Goal: Information Seeking & Learning: Learn about a topic

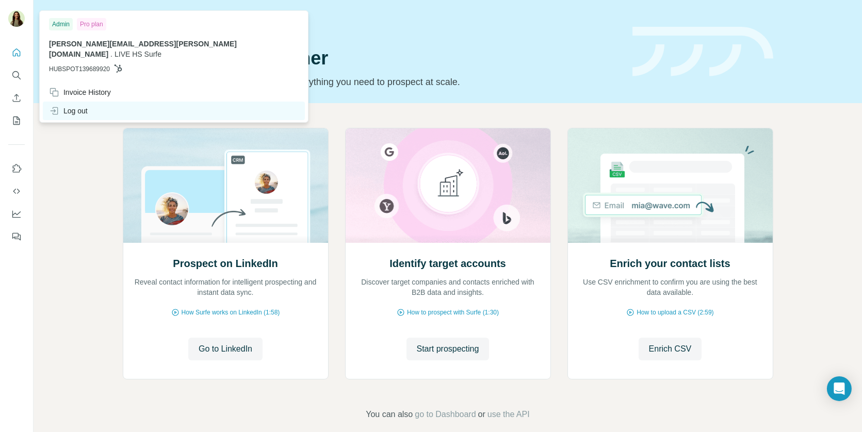
click at [82, 106] on div "Log out" at bounding box center [68, 111] width 39 height 10
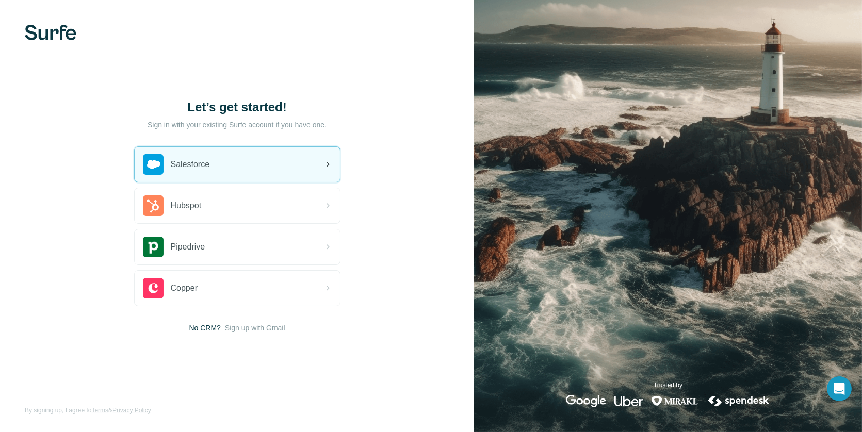
click at [186, 178] on div "Salesforce" at bounding box center [237, 164] width 205 height 35
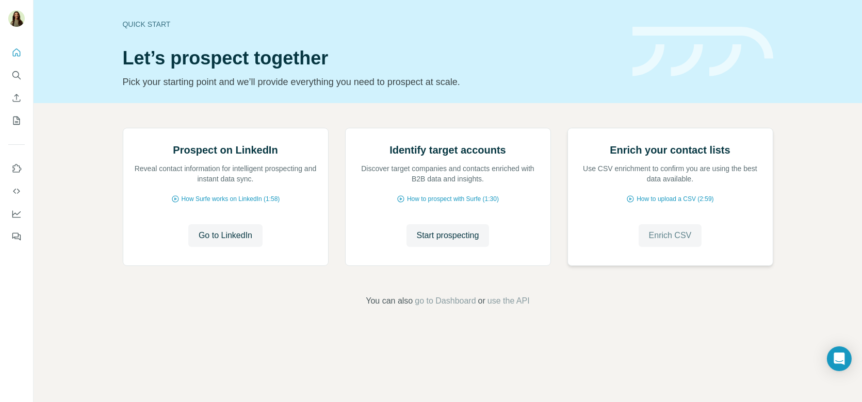
click at [670, 242] on span "Enrich CSV" at bounding box center [670, 235] width 43 height 12
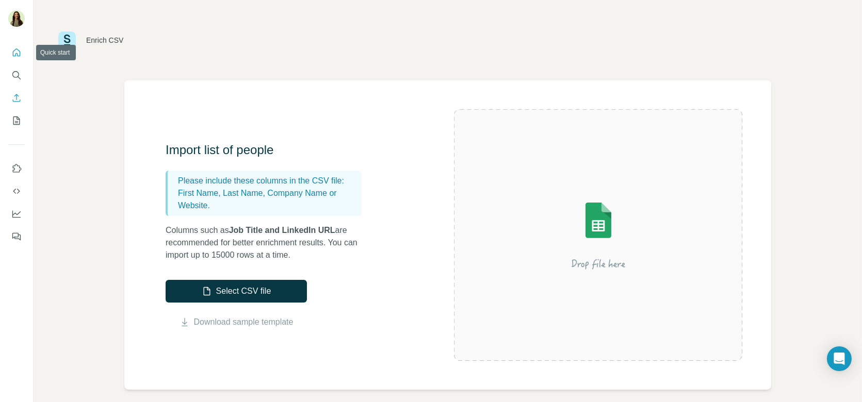
click at [13, 54] on icon "Quick start" at bounding box center [16, 52] width 10 height 10
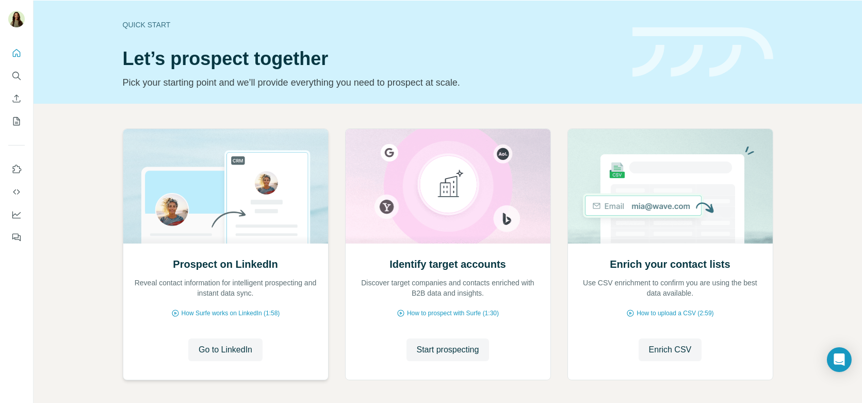
scroll to position [43, 0]
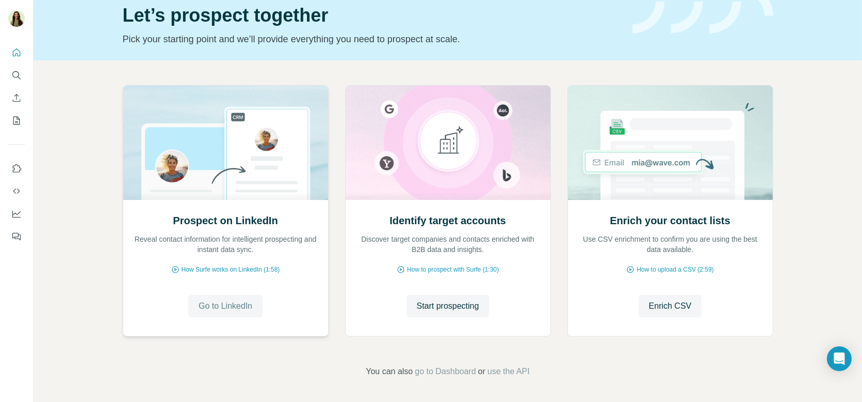
click at [224, 311] on span "Go to LinkedIn" at bounding box center [226, 306] width 54 height 12
click at [444, 302] on span "Start prospecting" at bounding box center [448, 306] width 62 height 12
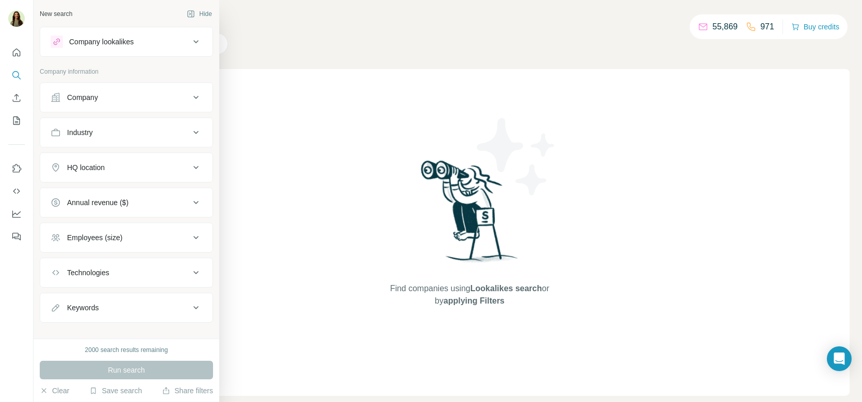
click at [98, 93] on div "Company" at bounding box center [82, 97] width 31 height 10
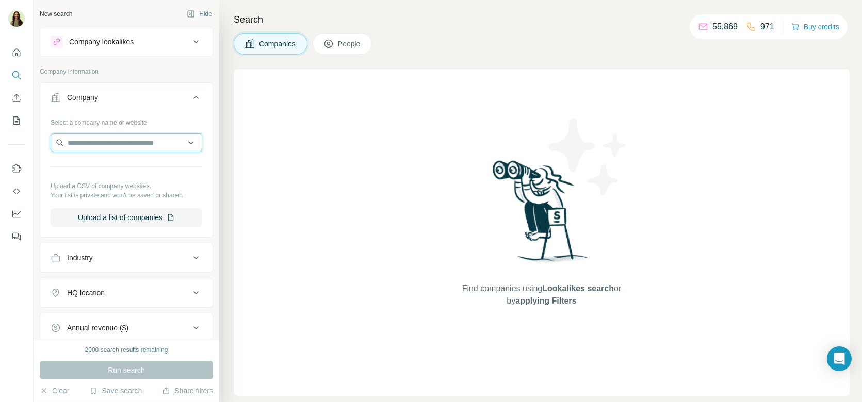
click at [84, 138] on input "text" at bounding box center [127, 143] width 152 height 19
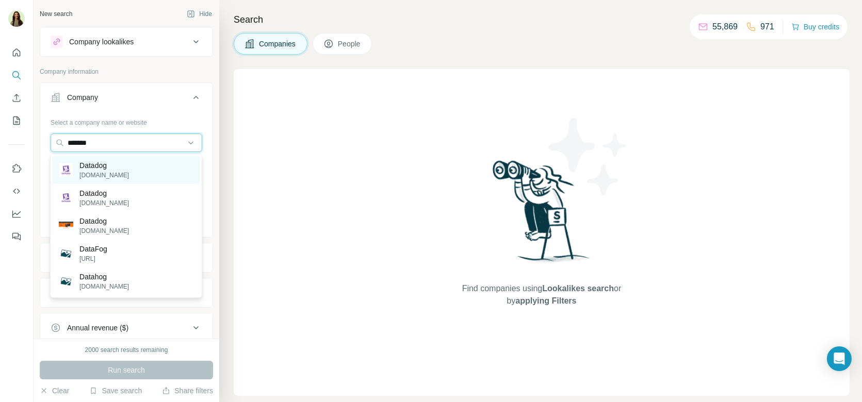
type input "*******"
click at [130, 164] on div "Datadog datadoghq.com" at bounding box center [126, 170] width 147 height 28
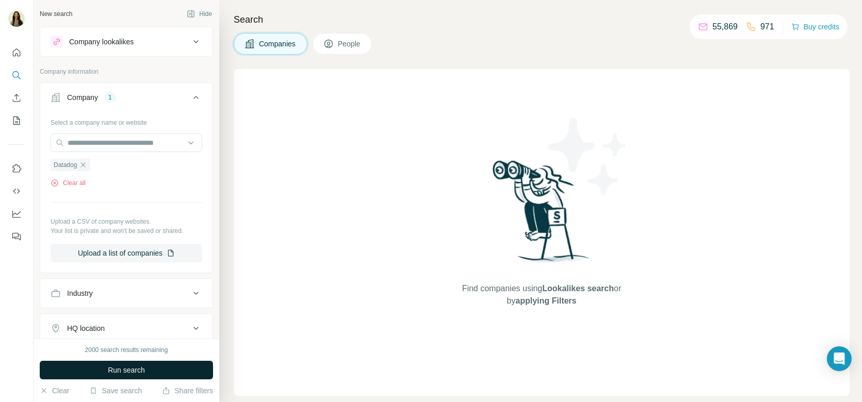
click at [124, 373] on span "Run search" at bounding box center [126, 370] width 37 height 10
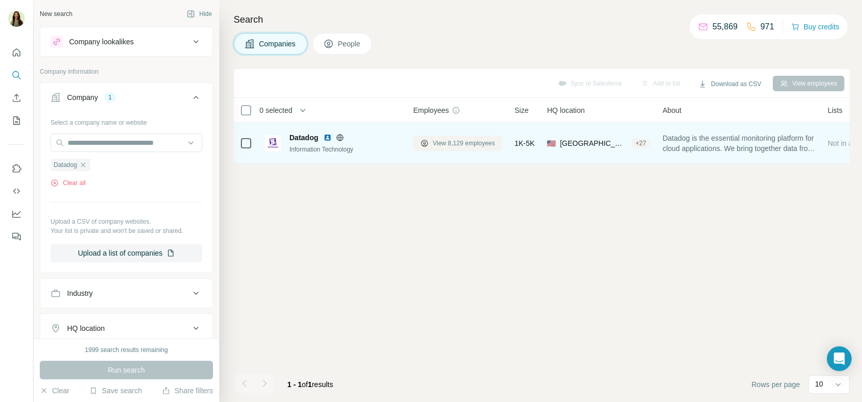
click at [445, 146] on span "View 8,129 employees" at bounding box center [464, 143] width 62 height 9
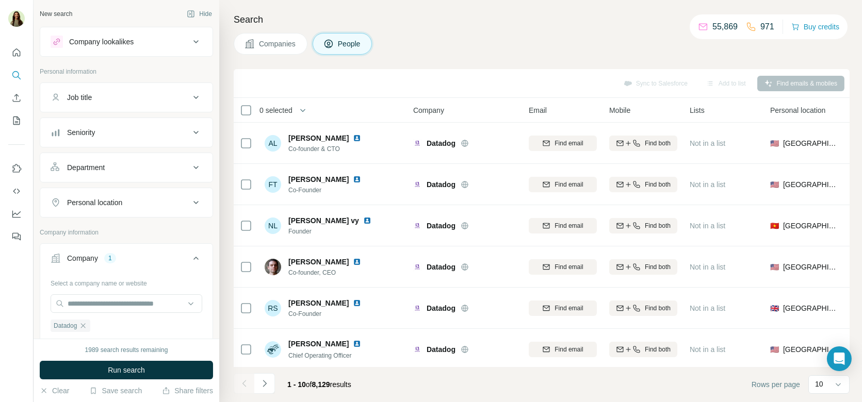
click at [102, 103] on button "Job title" at bounding box center [126, 97] width 172 height 25
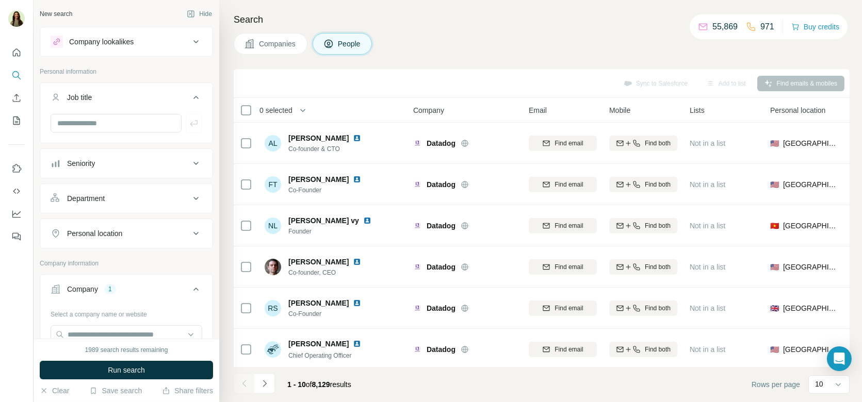
click at [177, 39] on div "Company lookalikes" at bounding box center [120, 42] width 139 height 12
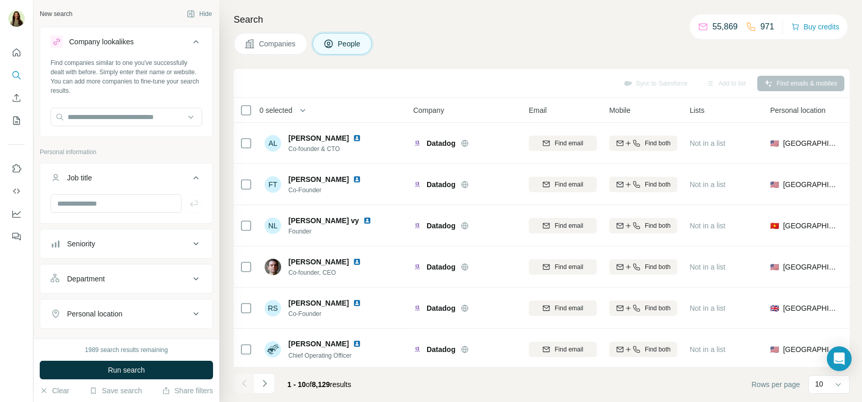
click at [260, 43] on span "Companies" at bounding box center [278, 44] width 38 height 10
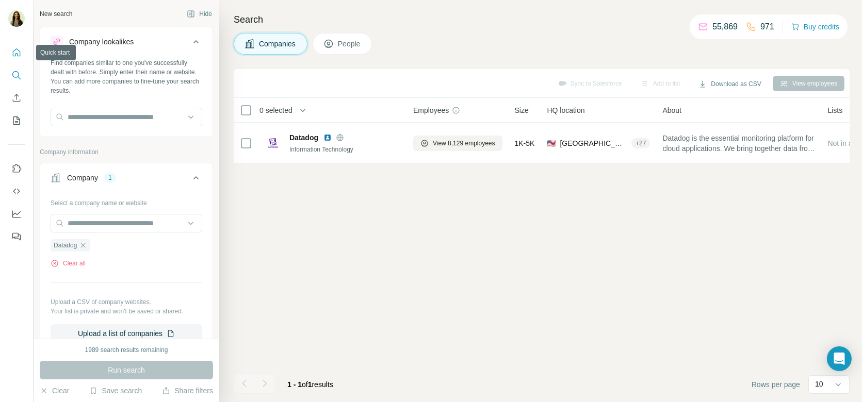
click at [14, 60] on button "Quick start" at bounding box center [16, 52] width 16 height 19
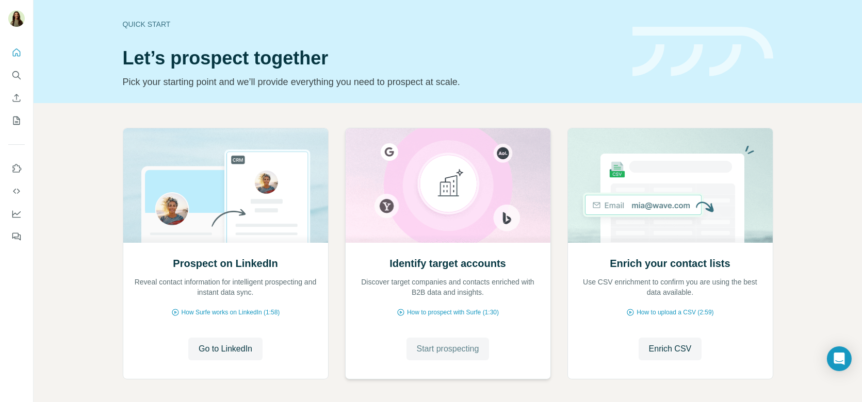
click at [460, 357] on button "Start prospecting" at bounding box center [447, 349] width 83 height 23
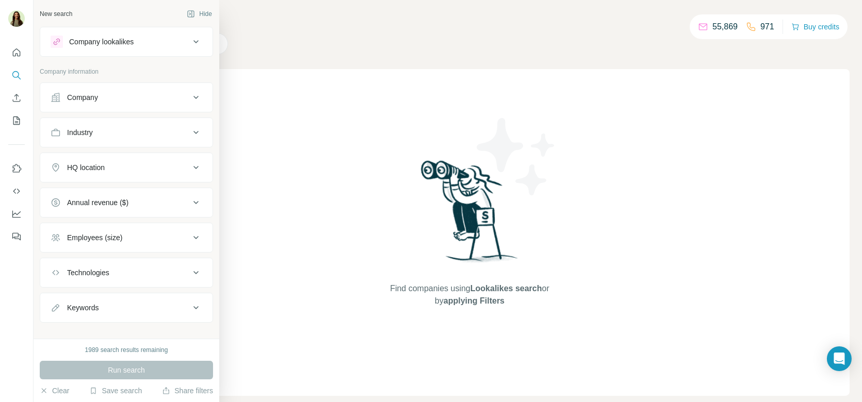
click at [110, 49] on button "Company lookalikes" at bounding box center [126, 41] width 172 height 25
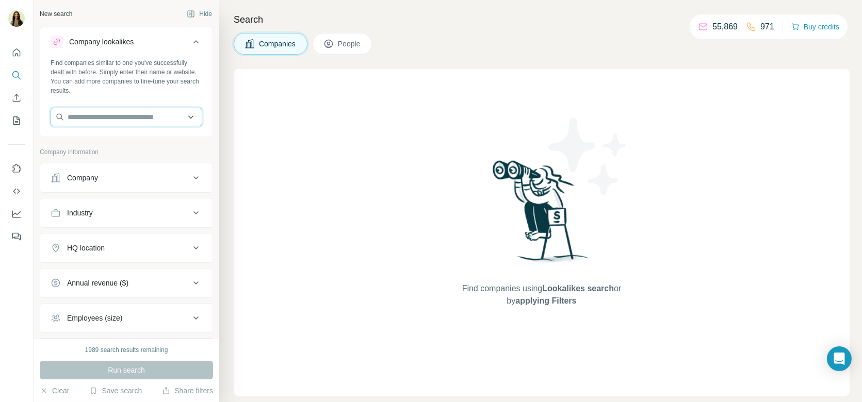
click at [94, 120] on input "text" at bounding box center [127, 117] width 152 height 19
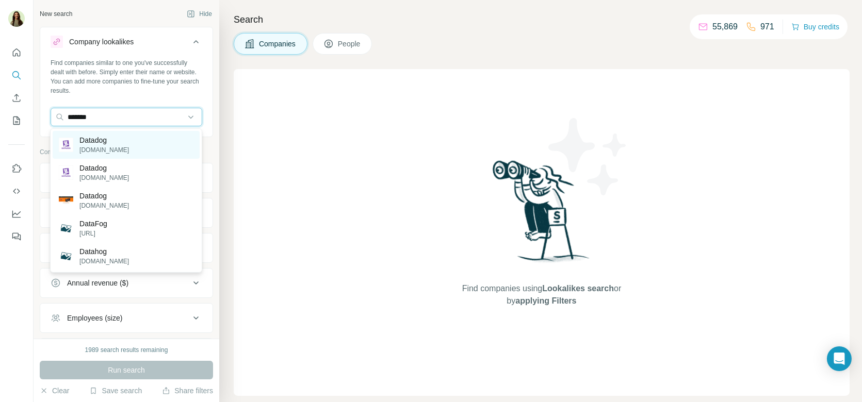
type input "*******"
click at [110, 145] on p "datadoghq.com" at bounding box center [103, 149] width 49 height 9
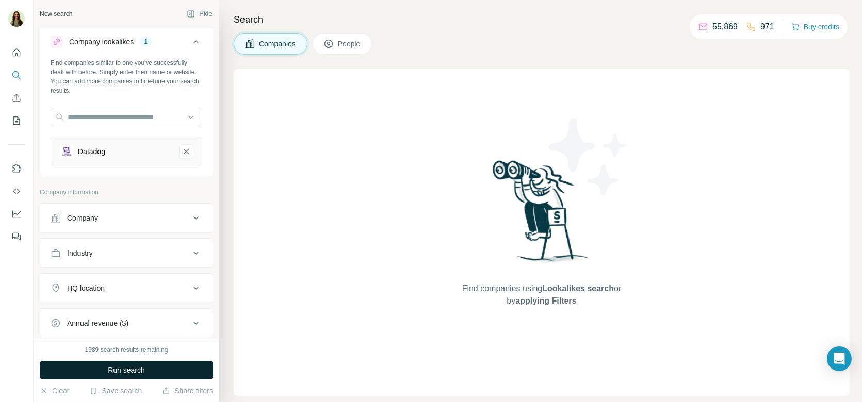
click at [112, 378] on button "Run search" at bounding box center [126, 370] width 173 height 19
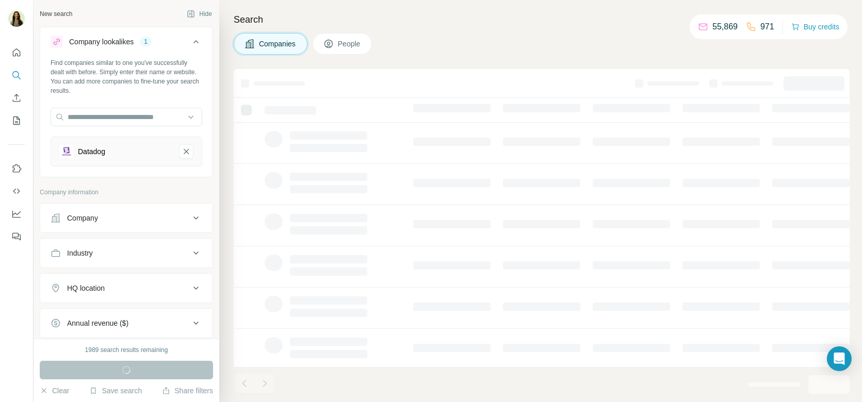
click at [433, 31] on div "Search Companies People" at bounding box center [540, 201] width 642 height 402
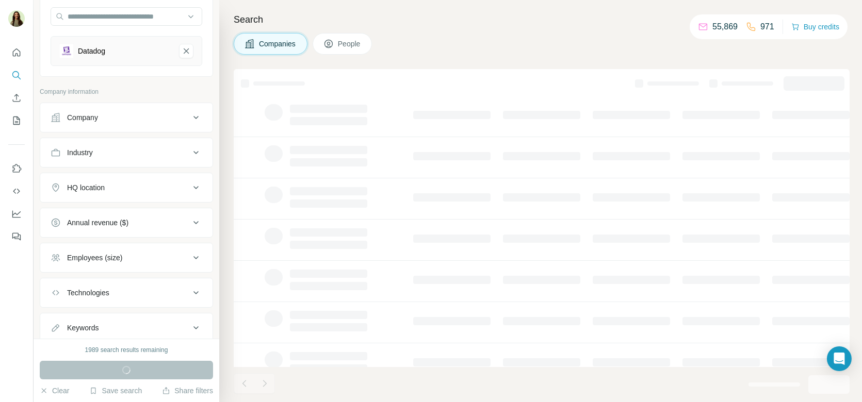
scroll to position [107, 0]
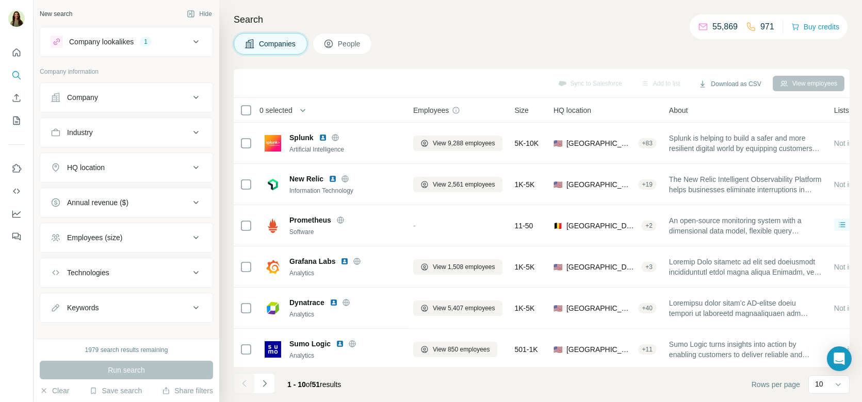
click at [127, 49] on button "Company lookalikes 1" at bounding box center [126, 41] width 172 height 25
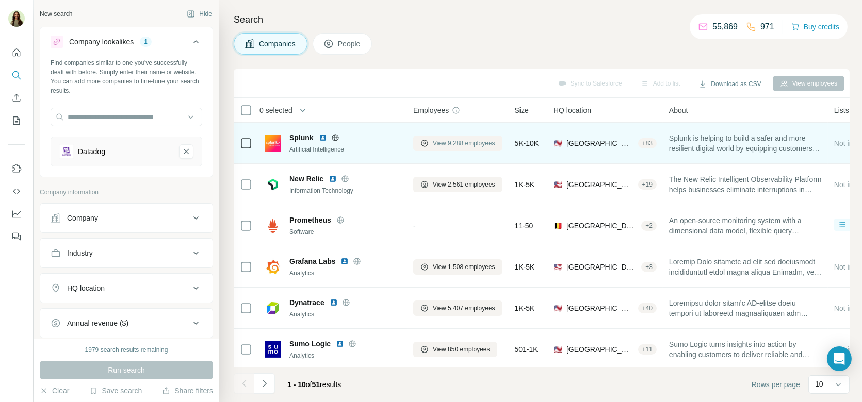
click at [454, 144] on span "View 9,288 employees" at bounding box center [464, 143] width 62 height 9
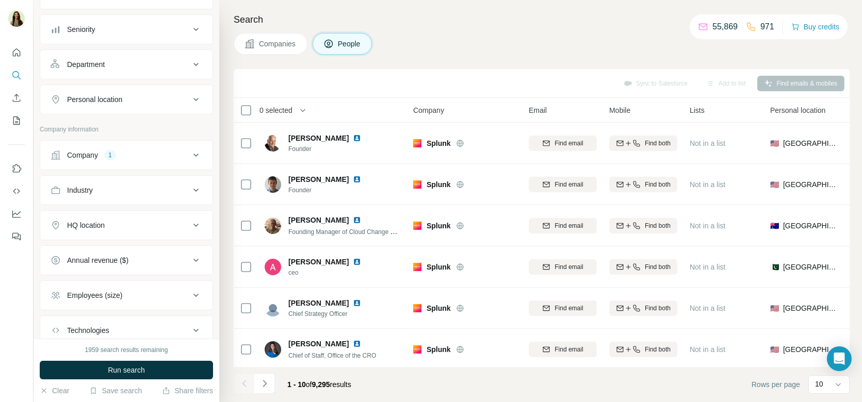
scroll to position [214, 0]
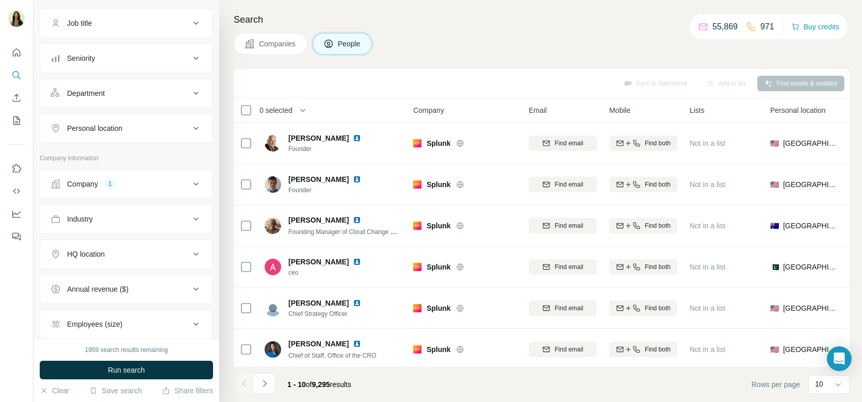
click at [108, 23] on div "Job title" at bounding box center [120, 23] width 139 height 10
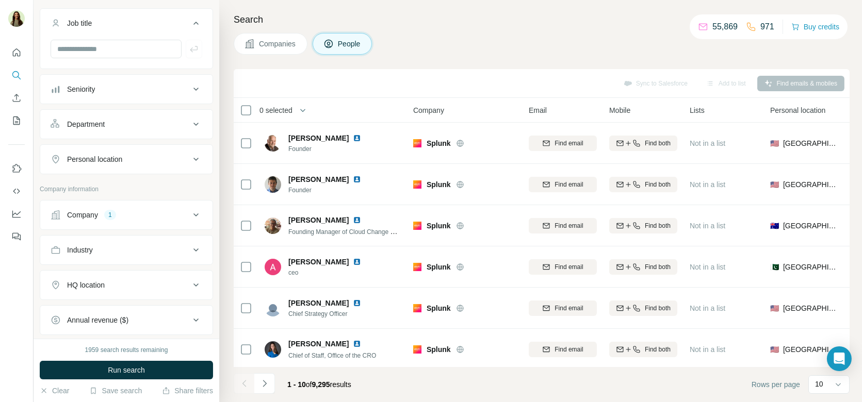
click at [111, 156] on div "Personal location" at bounding box center [94, 159] width 55 height 10
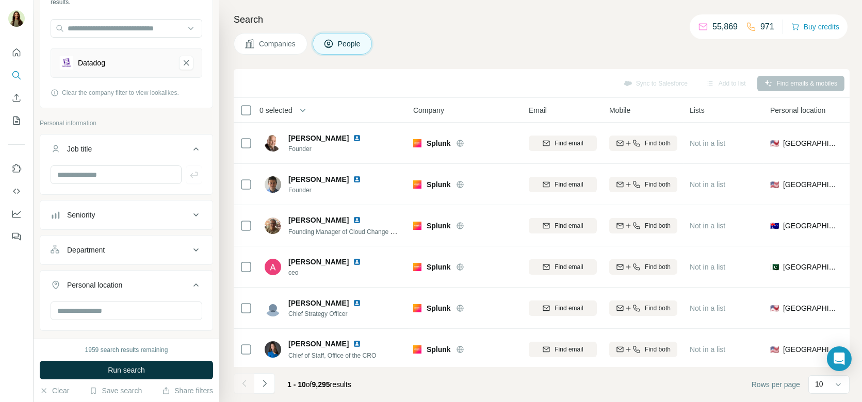
scroll to position [88, 0]
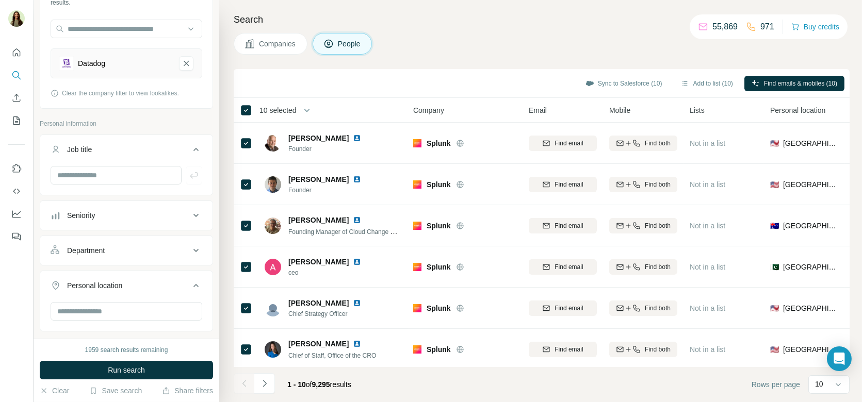
click at [159, 247] on div "Department" at bounding box center [120, 250] width 139 height 10
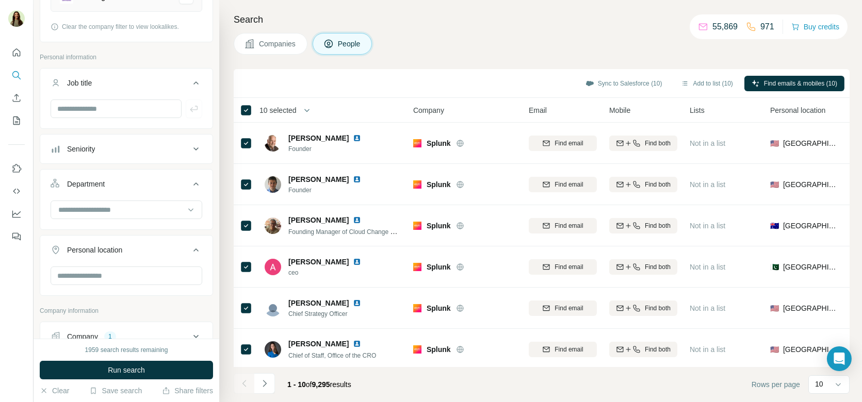
scroll to position [172, 0]
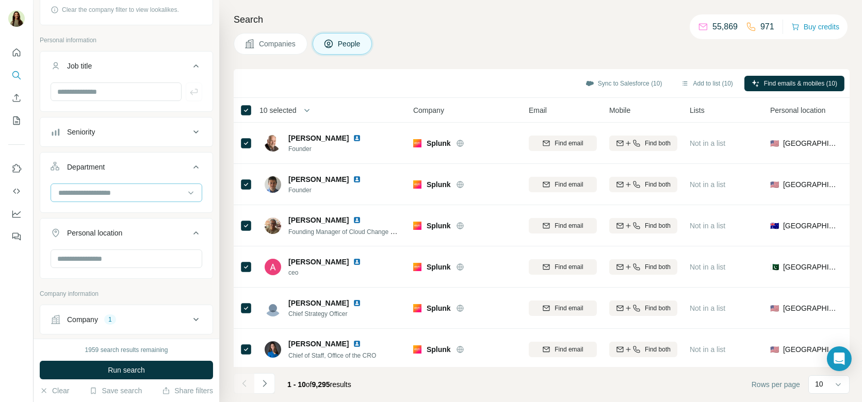
click at [135, 195] on input at bounding box center [120, 192] width 127 height 11
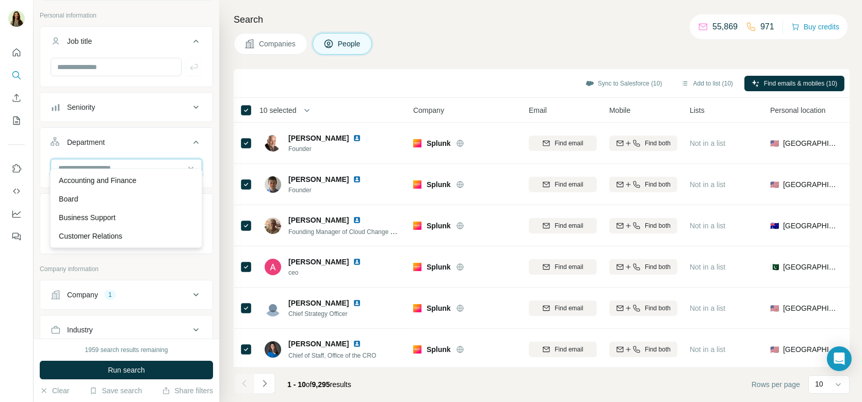
scroll to position [205, 0]
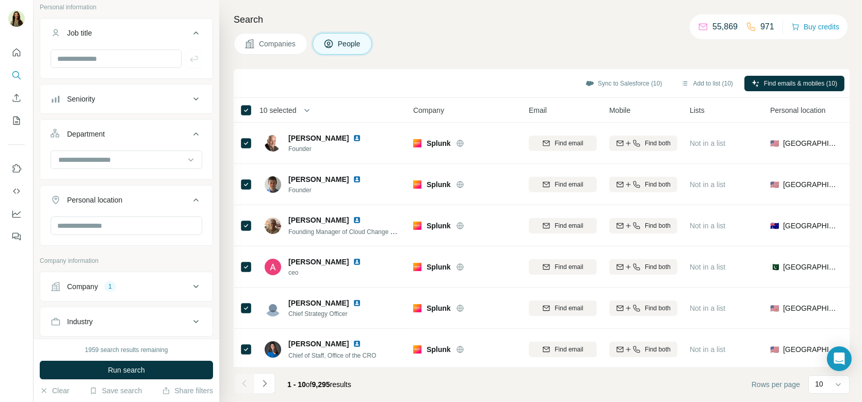
click at [203, 131] on button "Department" at bounding box center [126, 136] width 172 height 29
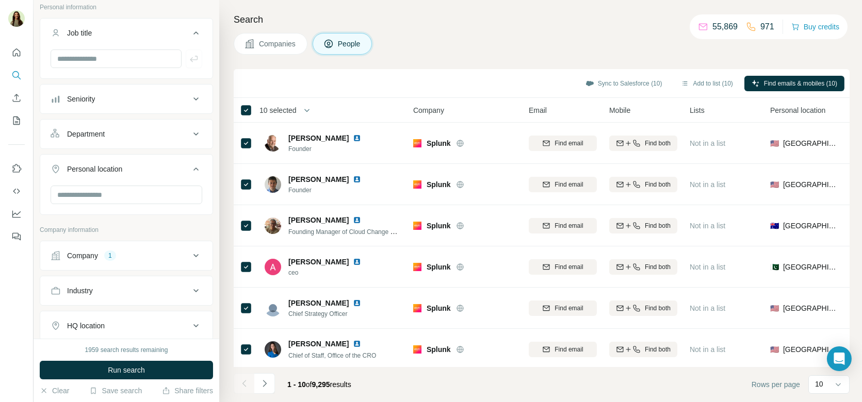
click at [156, 164] on div "Personal location" at bounding box center [120, 169] width 139 height 10
click at [129, 201] on input "text" at bounding box center [127, 195] width 152 height 19
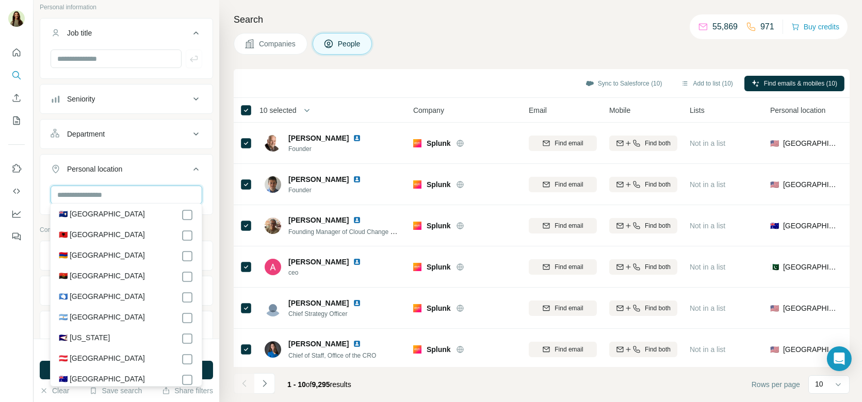
scroll to position [107, 0]
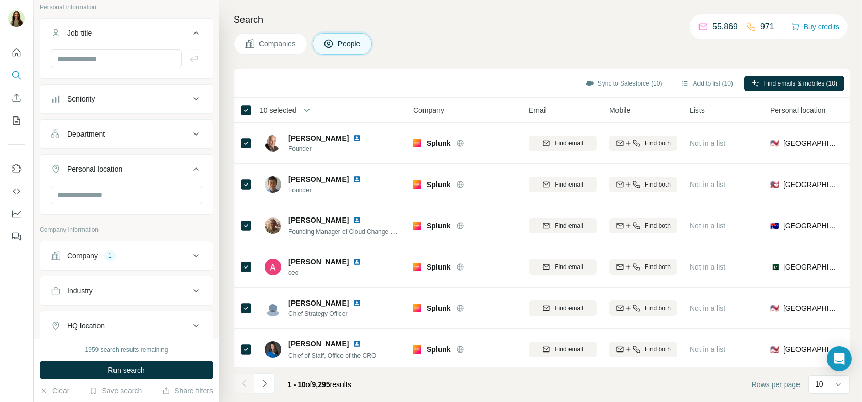
click at [184, 170] on div "Personal location" at bounding box center [120, 169] width 139 height 10
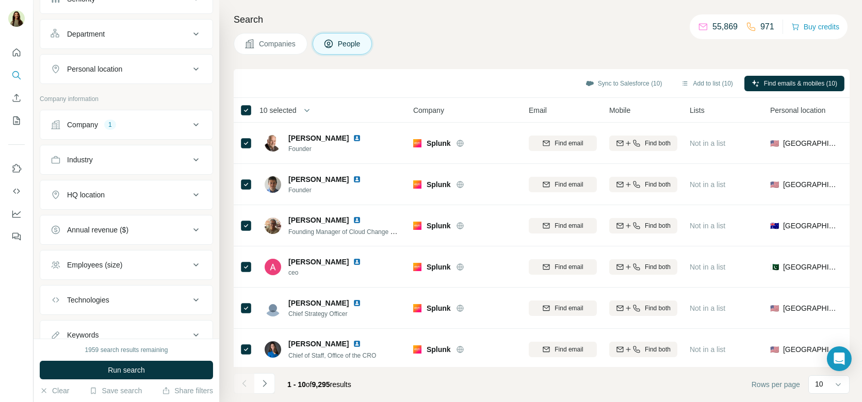
scroll to position [338, 0]
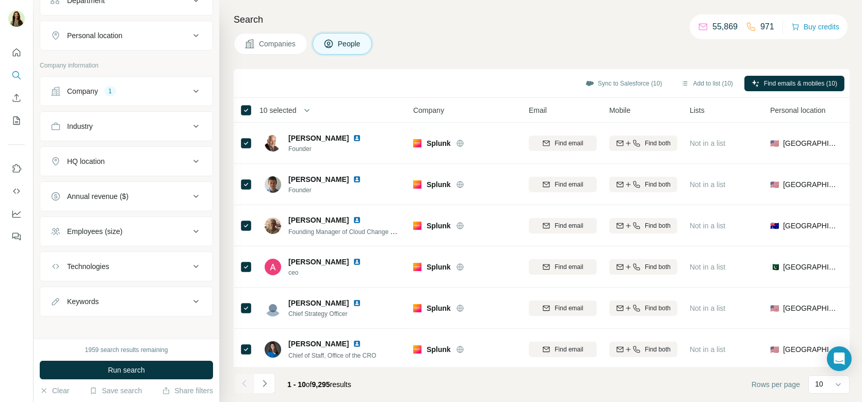
click at [108, 268] on button "Technologies" at bounding box center [126, 266] width 172 height 25
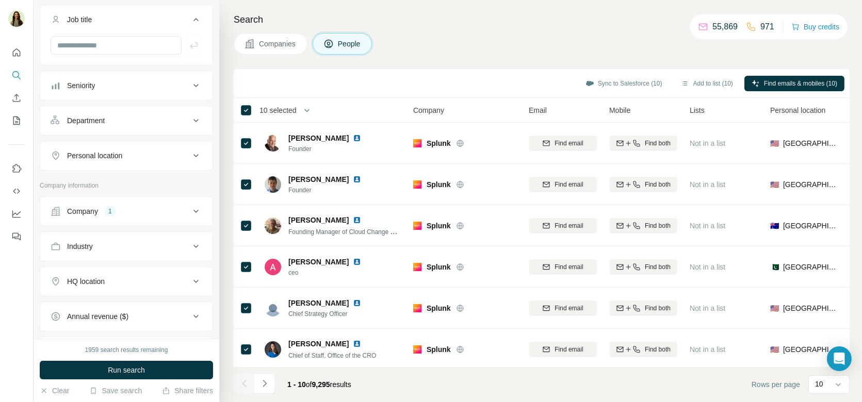
scroll to position [187, 0]
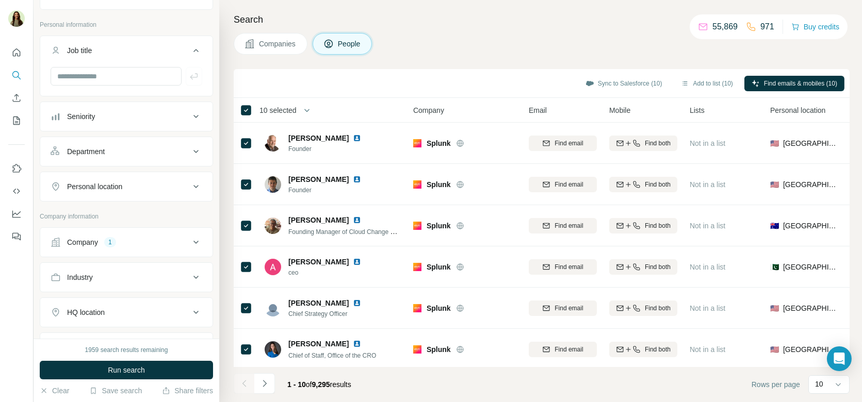
click at [119, 146] on div "Department" at bounding box center [120, 151] width 139 height 10
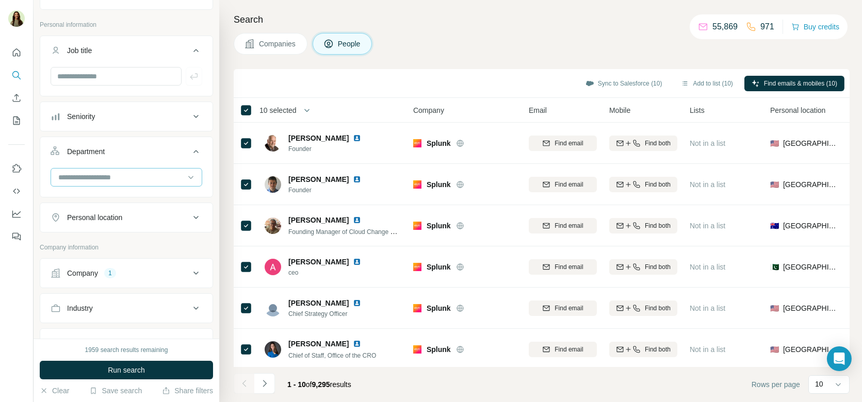
click at [101, 176] on input at bounding box center [120, 177] width 127 height 11
click at [168, 156] on button "Department" at bounding box center [126, 153] width 172 height 29
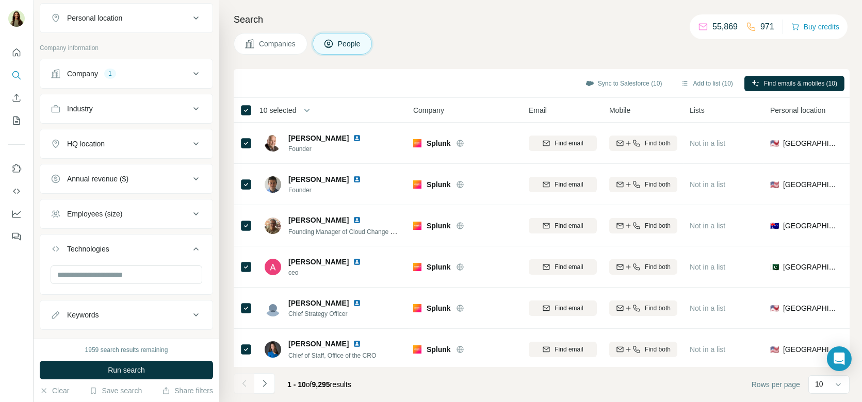
scroll to position [369, 0]
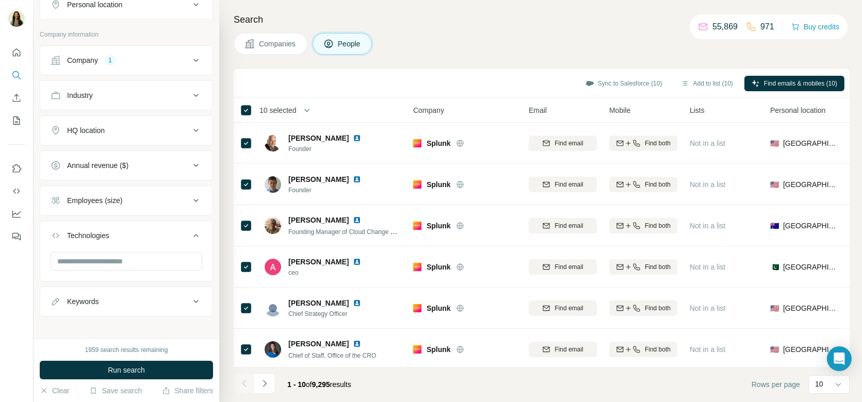
click at [107, 289] on button "Keywords" at bounding box center [126, 301] width 172 height 25
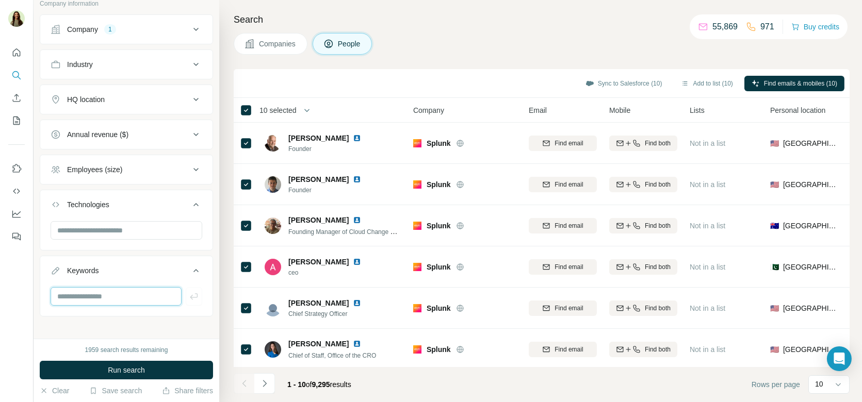
click at [107, 289] on input "text" at bounding box center [116, 296] width 131 height 19
type input "******"
click at [193, 291] on icon "button" at bounding box center [194, 296] width 10 height 10
click at [138, 302] on div "carbon Clear all" at bounding box center [127, 314] width 152 height 55
click at [118, 291] on input "text" at bounding box center [116, 296] width 131 height 19
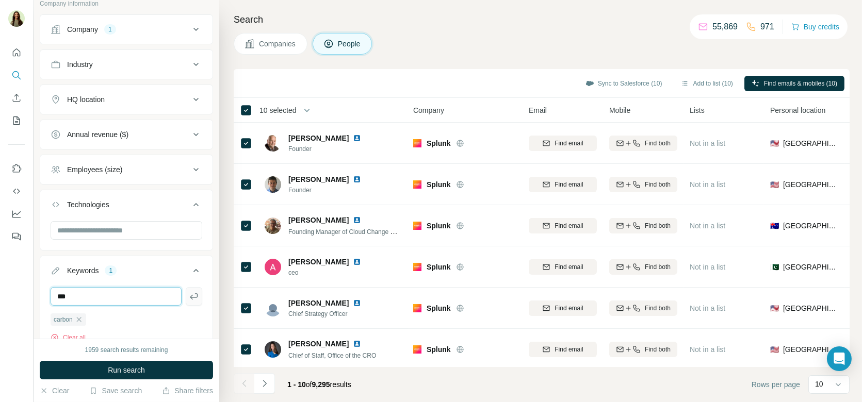
type input "***"
click at [191, 293] on icon "button" at bounding box center [194, 296] width 8 height 6
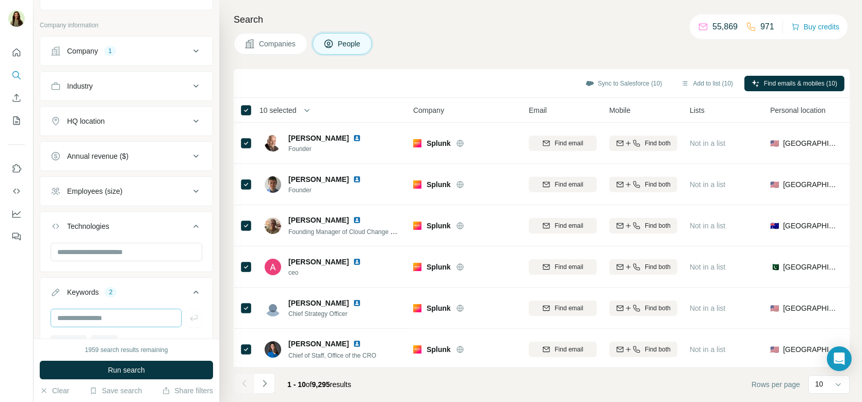
scroll to position [437, 0]
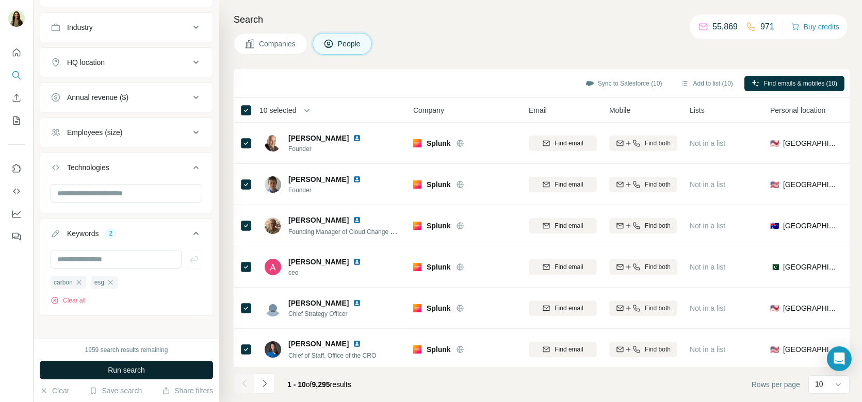
click at [131, 368] on span "Run search" at bounding box center [126, 370] width 37 height 10
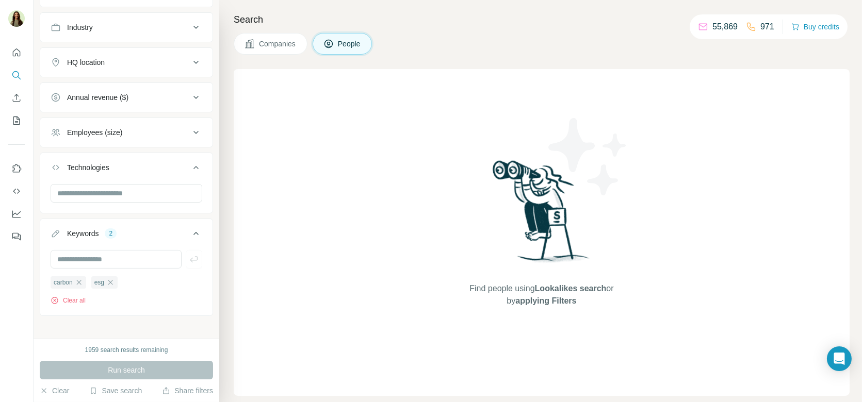
click at [275, 40] on span "Companies" at bounding box center [278, 44] width 38 height 10
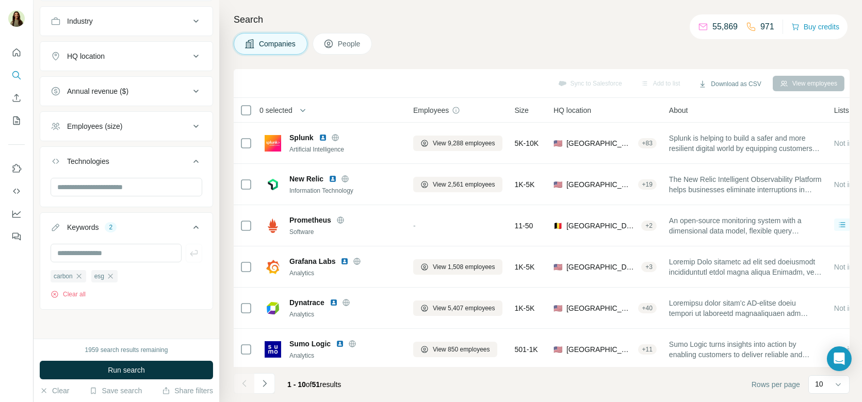
scroll to position [247, 0]
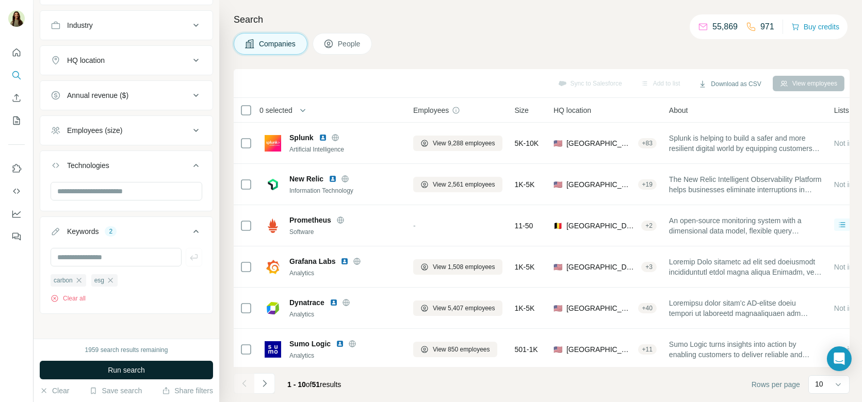
click at [124, 376] on button "Run search" at bounding box center [126, 370] width 173 height 19
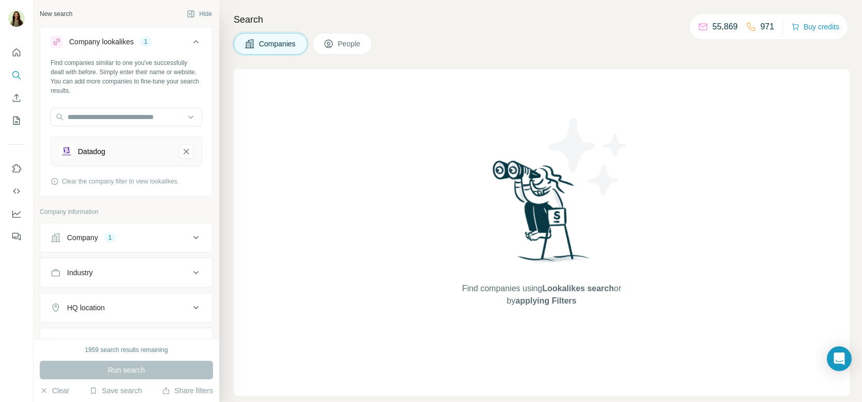
click at [128, 229] on button "Company 1" at bounding box center [126, 237] width 172 height 25
click at [76, 306] on icon "button" at bounding box center [79, 305] width 8 height 8
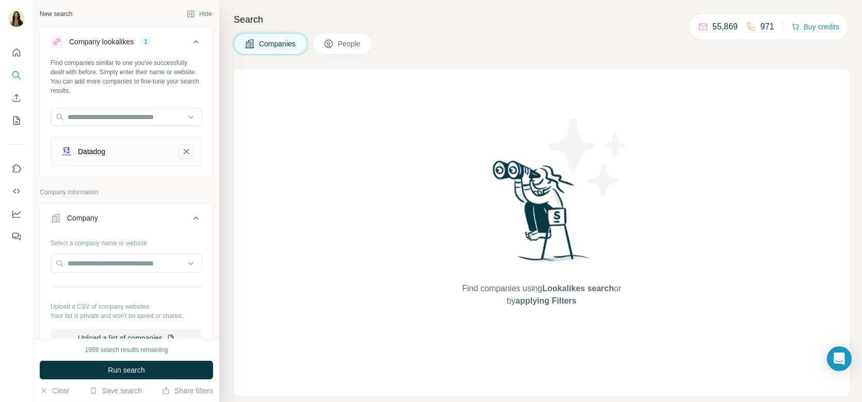
click at [188, 151] on icon "Datadog-remove-button" at bounding box center [185, 151] width 9 height 10
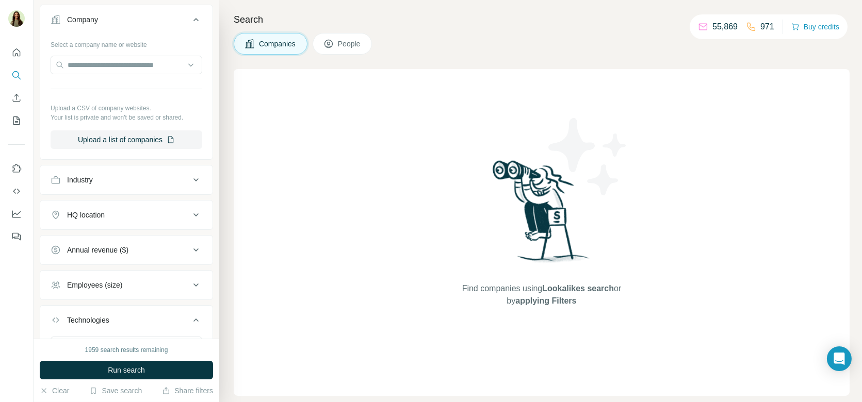
scroll to position [313, 0]
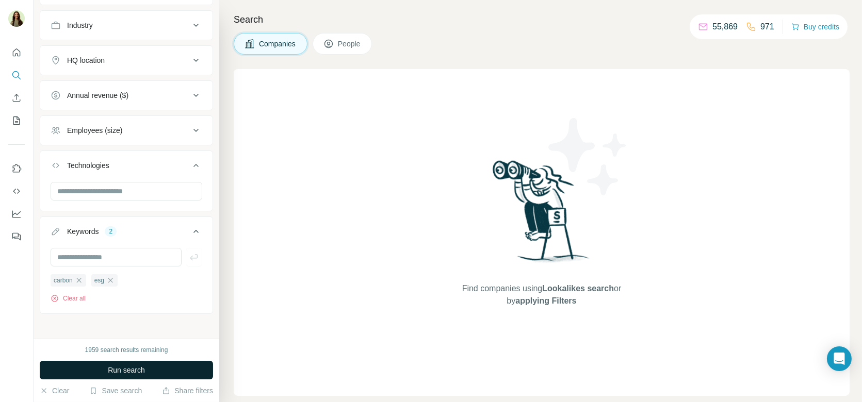
click at [114, 373] on span "Run search" at bounding box center [126, 370] width 37 height 10
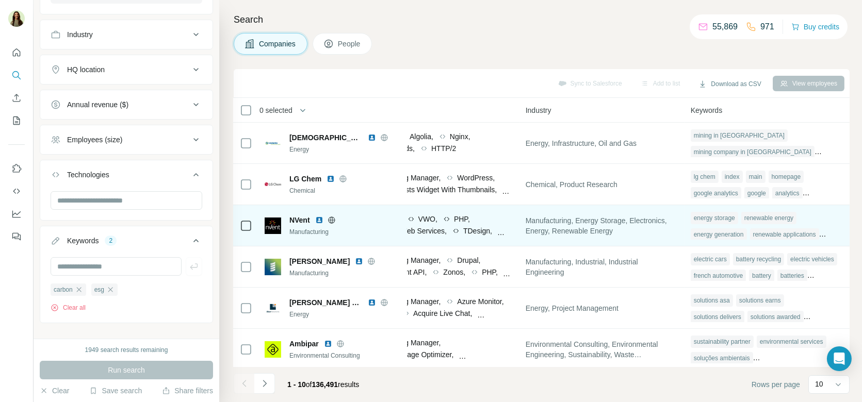
scroll to position [36, 709]
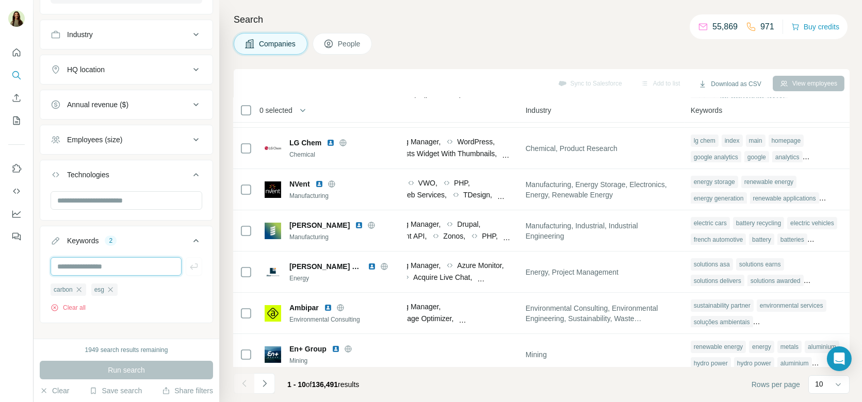
click at [87, 259] on input "text" at bounding box center [116, 266] width 131 height 19
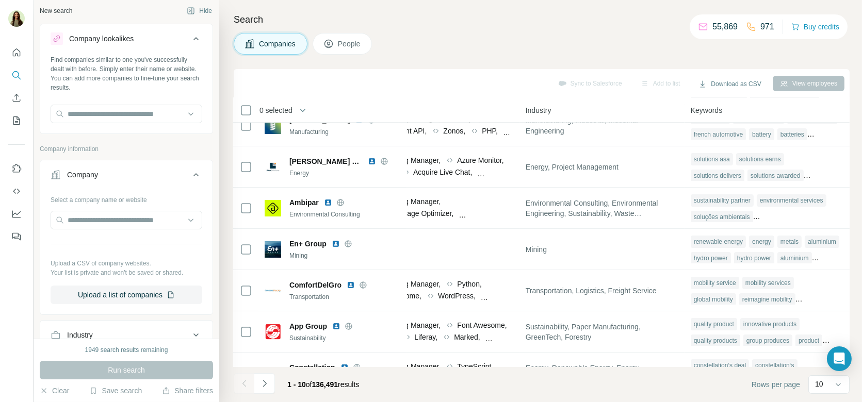
scroll to position [4, 0]
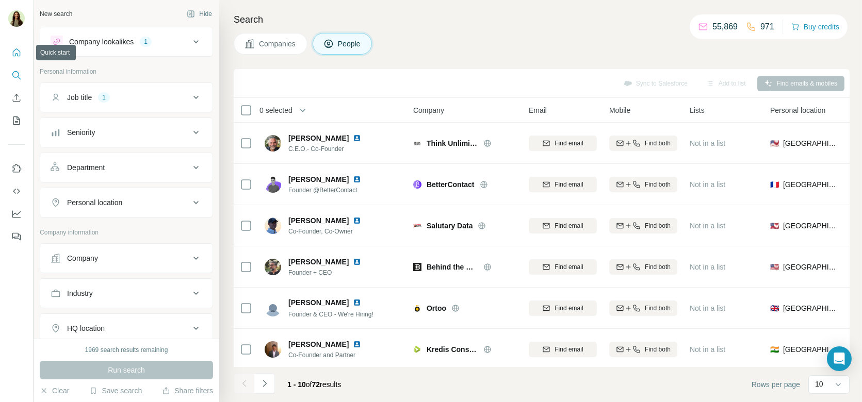
click at [16, 58] on button "Quick start" at bounding box center [16, 52] width 16 height 19
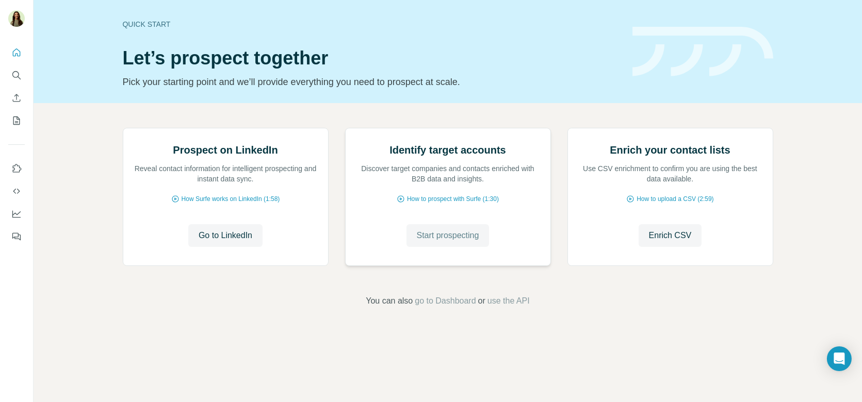
click at [453, 242] on span "Start prospecting" at bounding box center [448, 235] width 62 height 12
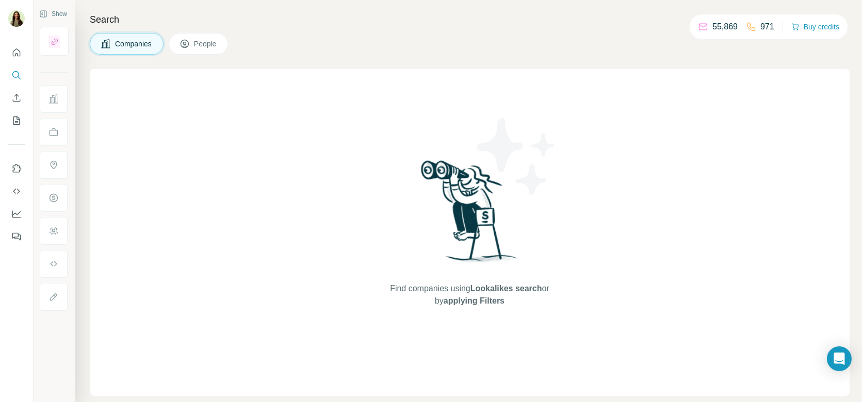
click at [196, 48] on span "People" at bounding box center [206, 44] width 24 height 10
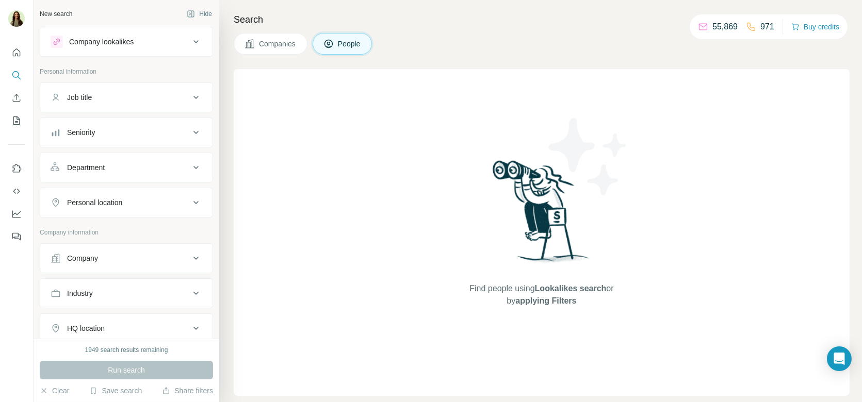
click at [13, 57] on icon "Quick start" at bounding box center [16, 52] width 10 height 10
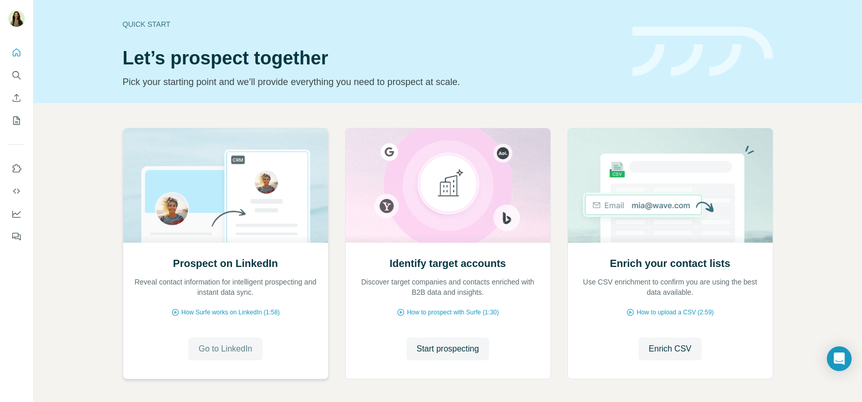
click at [255, 350] on button "Go to LinkedIn" at bounding box center [225, 349] width 74 height 23
click at [8, 191] on button "Use Surfe API" at bounding box center [16, 191] width 16 height 19
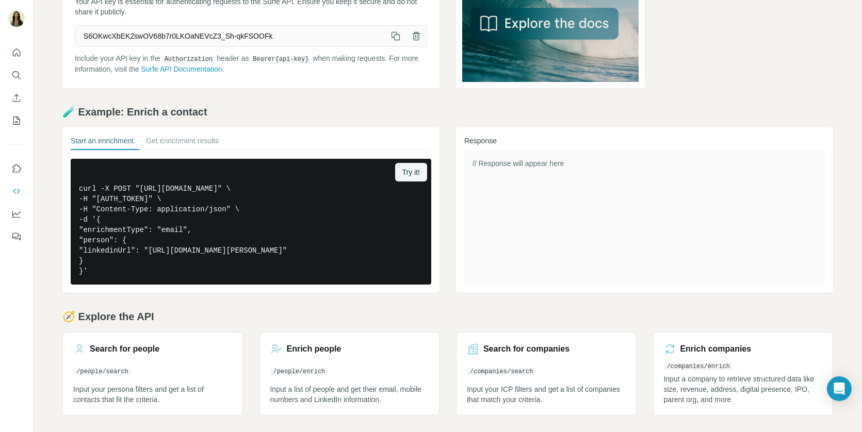
scroll to position [88, 0]
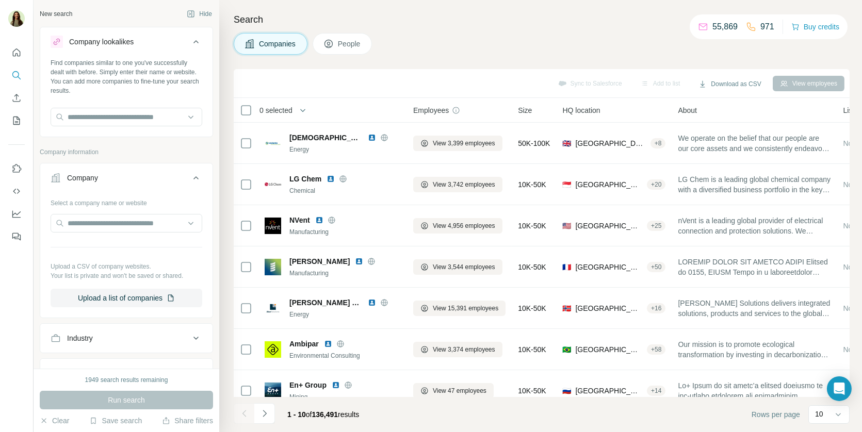
scroll to position [138, 709]
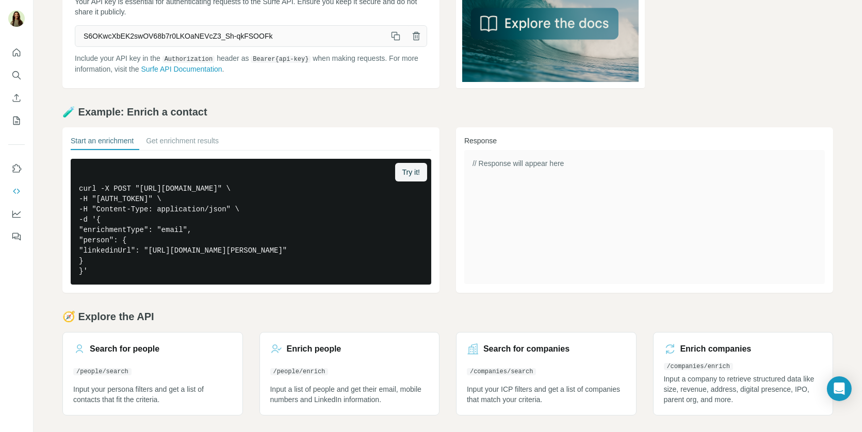
scroll to position [88, 0]
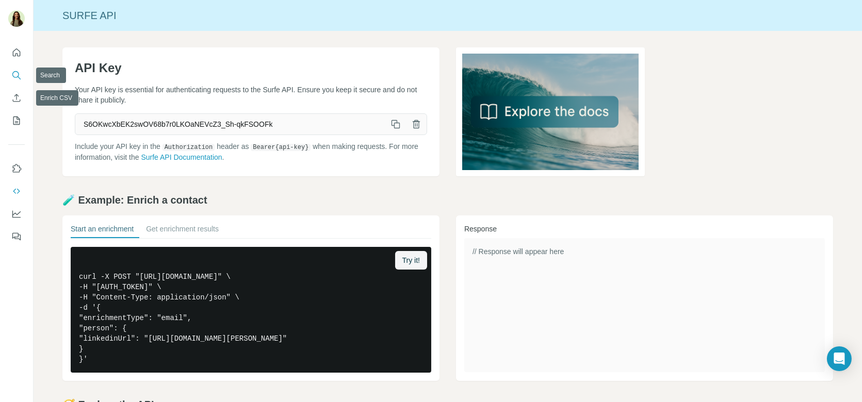
click at [14, 74] on icon "Search" at bounding box center [16, 75] width 10 height 10
